Goal: Submit feedback/report problem

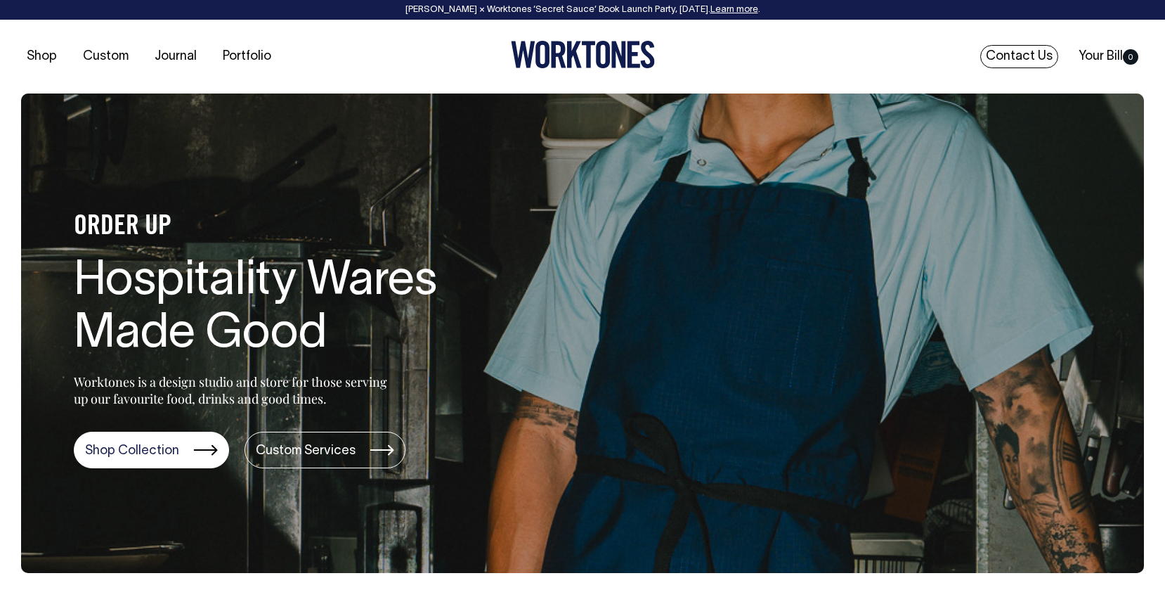
click at [1032, 55] on link "Contact Us" at bounding box center [1020, 56] width 78 height 23
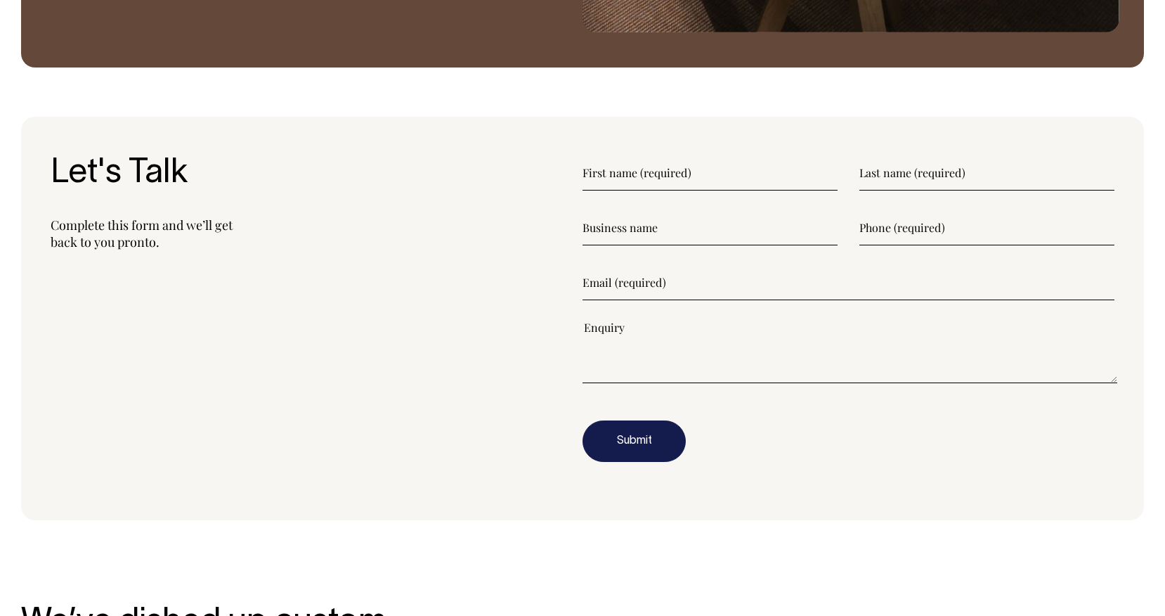
scroll to position [1735, 0]
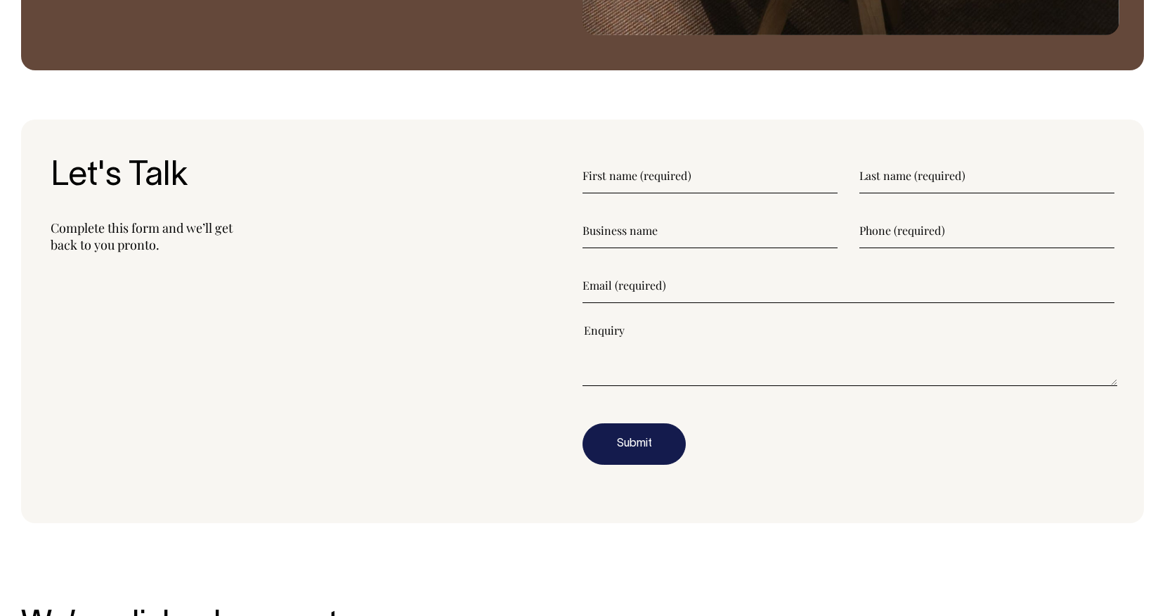
click at [635, 176] on input"] "text" at bounding box center [710, 175] width 255 height 35
click at [678, 183] on input"] "text" at bounding box center [710, 175] width 255 height 35
type input"] "[PERSON_NAME]"
click at [604, 226] on input"] "text" at bounding box center [710, 230] width 255 height 35
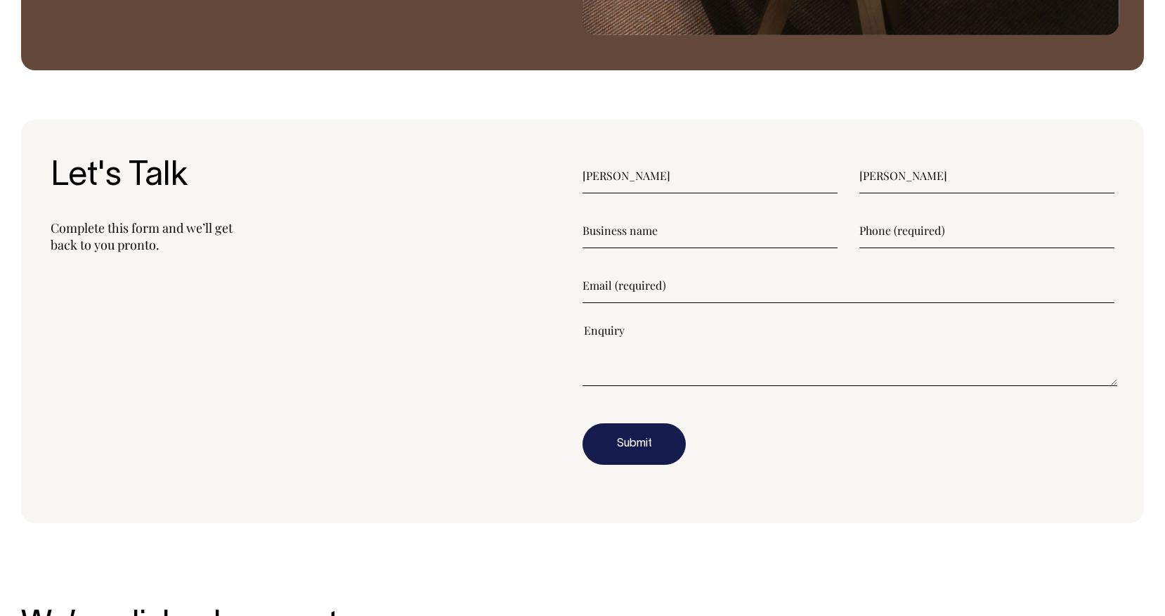
type input"] "paradox coffee roasters"
click at [894, 226] on input"] "text" at bounding box center [987, 230] width 255 height 35
click at [821, 278] on input"] "email" at bounding box center [849, 285] width 532 height 35
click at [898, 214] on input"] "text" at bounding box center [987, 230] width 255 height 35
click at [713, 272] on input"] "email" at bounding box center [849, 285] width 532 height 35
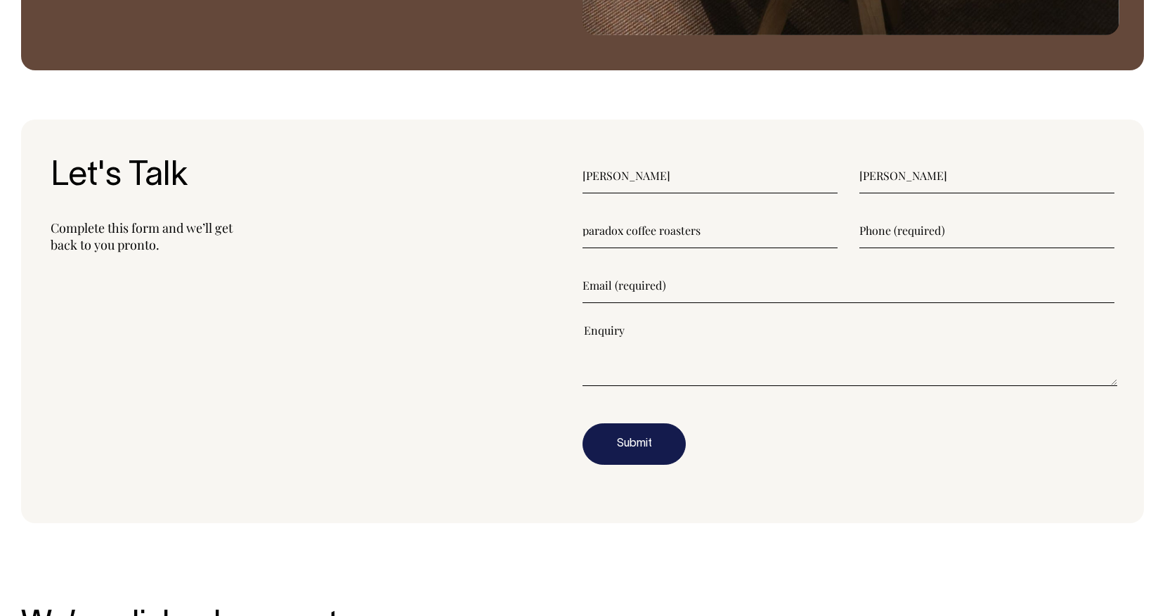
type input"] "[PERSON_NAME][EMAIL_ADDRESS][DOMAIN_NAME]"
click at [657, 344] on textarea"] at bounding box center [850, 354] width 535 height 63
click at [711, 341] on textarea"] "hey guys. Looking at getting a workshirt and" at bounding box center [850, 354] width 535 height 63
click at [793, 341] on textarea"] "hey guys. Looking at getting a work-shirt and" at bounding box center [850, 354] width 535 height 63
type textarea"] "hey guys. Looking at getting a work-shirt and apron done. wondering if we can b…"
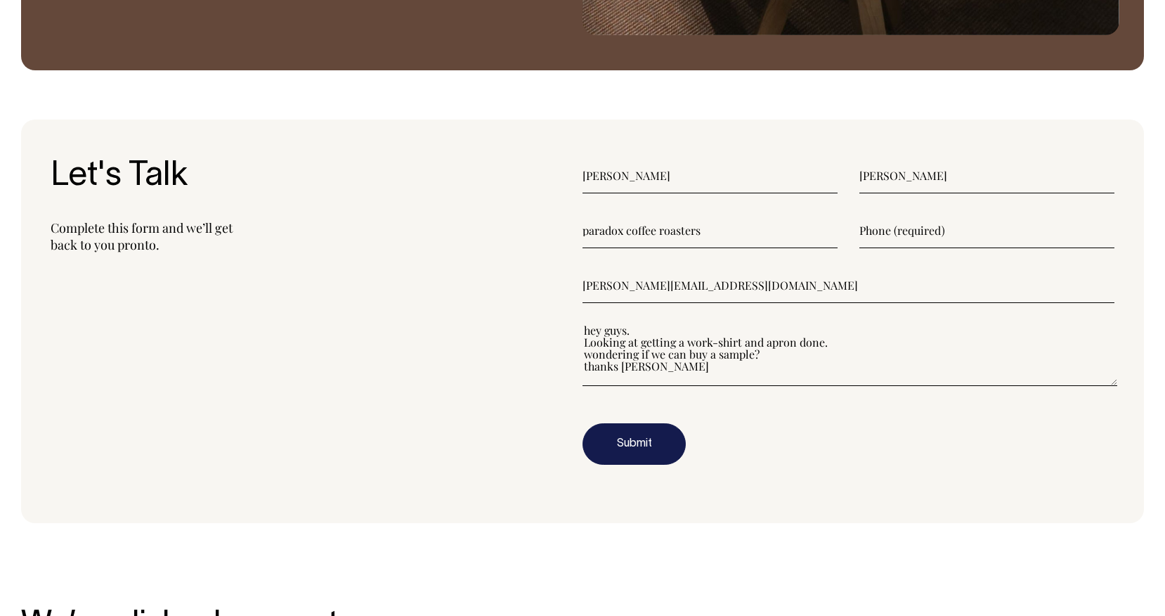
click at [874, 233] on input"] "text" at bounding box center [987, 230] width 255 height 35
type input"] "0473319027"
click at [637, 434] on button "Submit" at bounding box center [634, 444] width 103 height 42
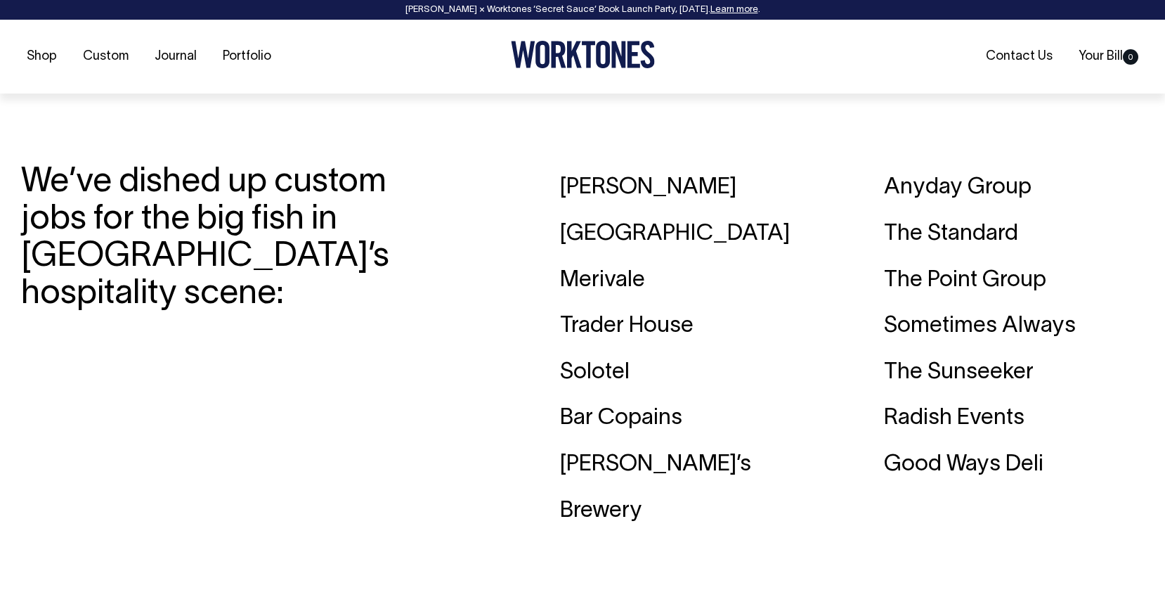
scroll to position [1977, 0]
click at [638, 420] on div "Bar Copains" at bounding box center [690, 417] width 260 height 46
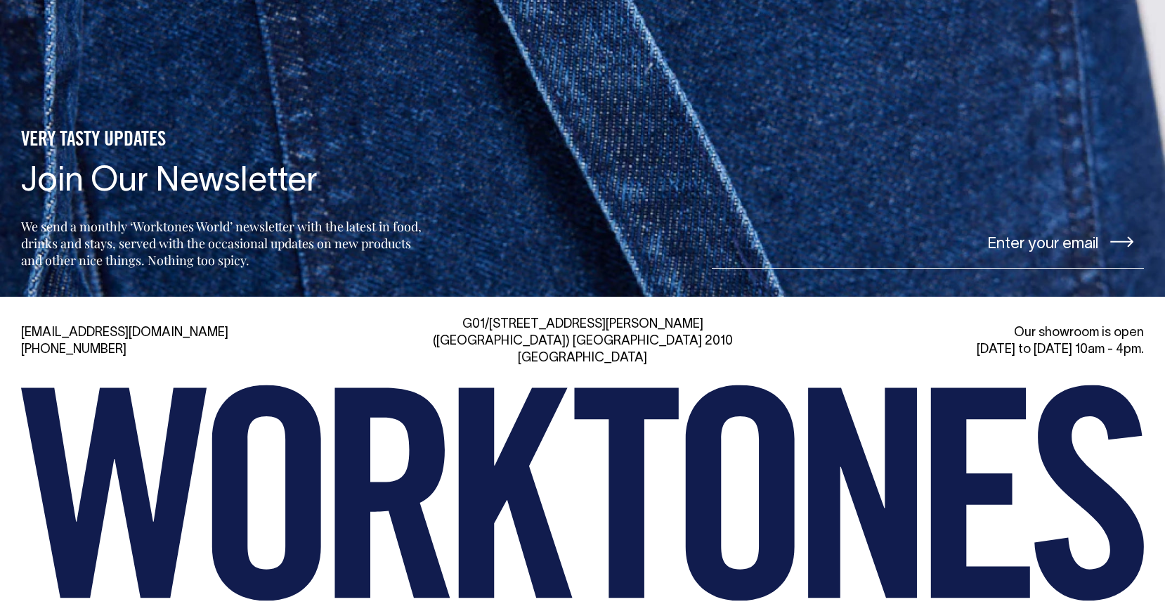
scroll to position [0, 0]
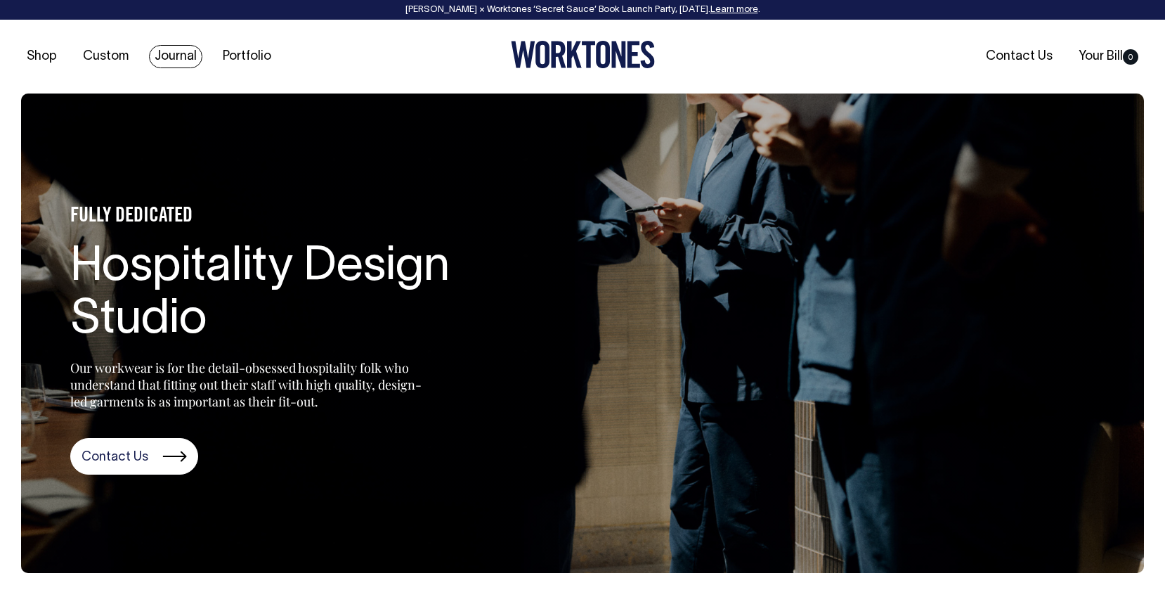
click at [195, 62] on link "Journal" at bounding box center [175, 56] width 53 height 23
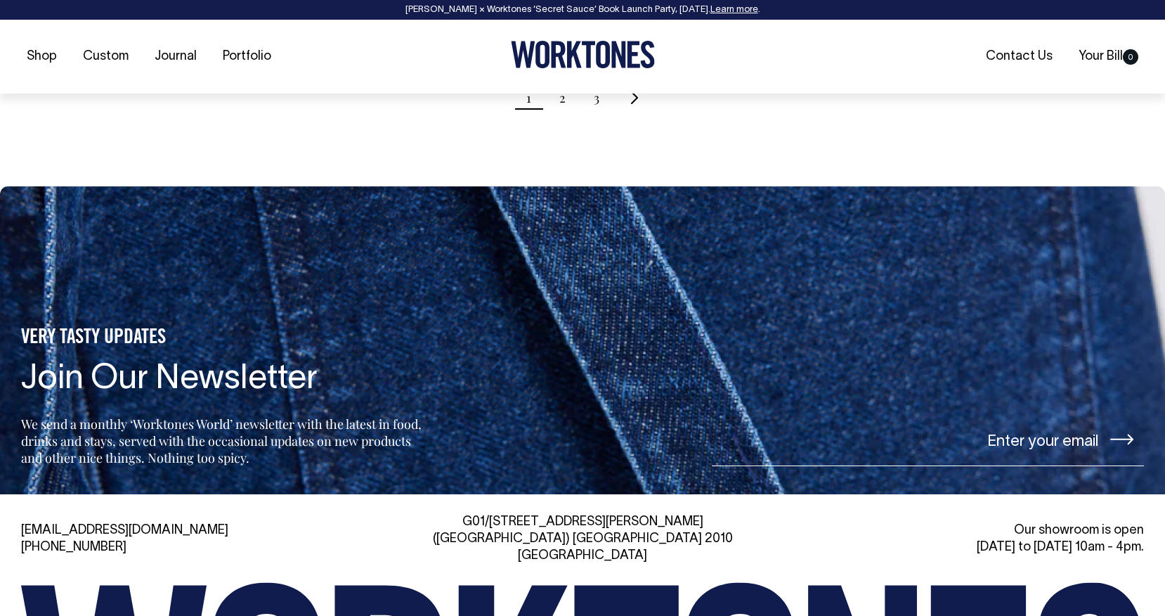
scroll to position [1715, 0]
